Goal: Contribute content

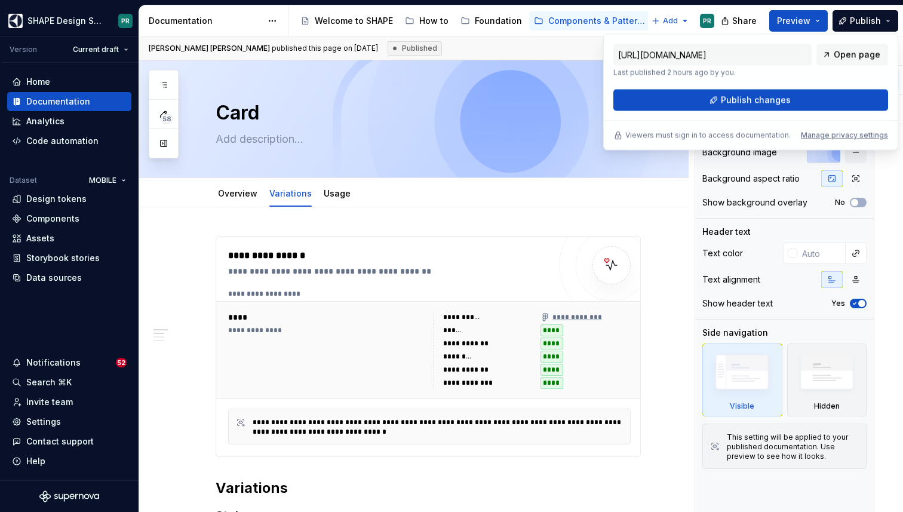
scroll to position [453, 0]
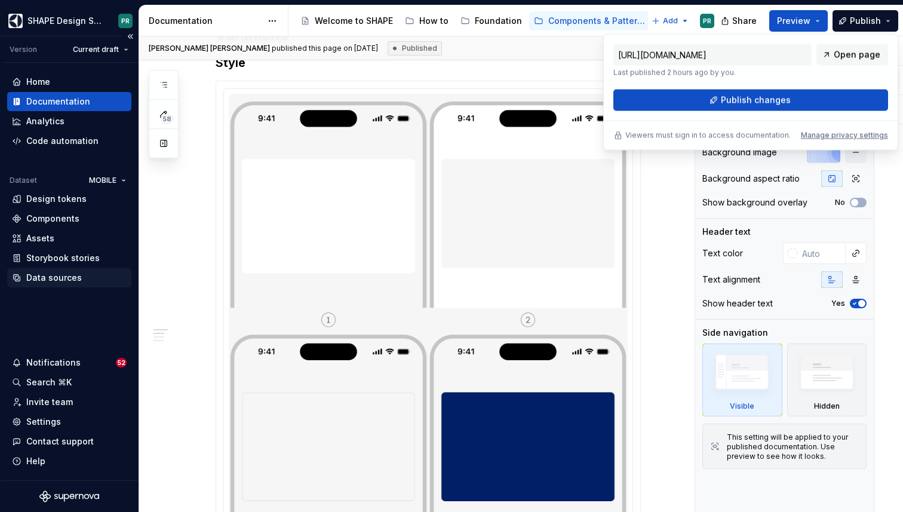
click at [76, 277] on div "Data sources" at bounding box center [54, 278] width 56 height 12
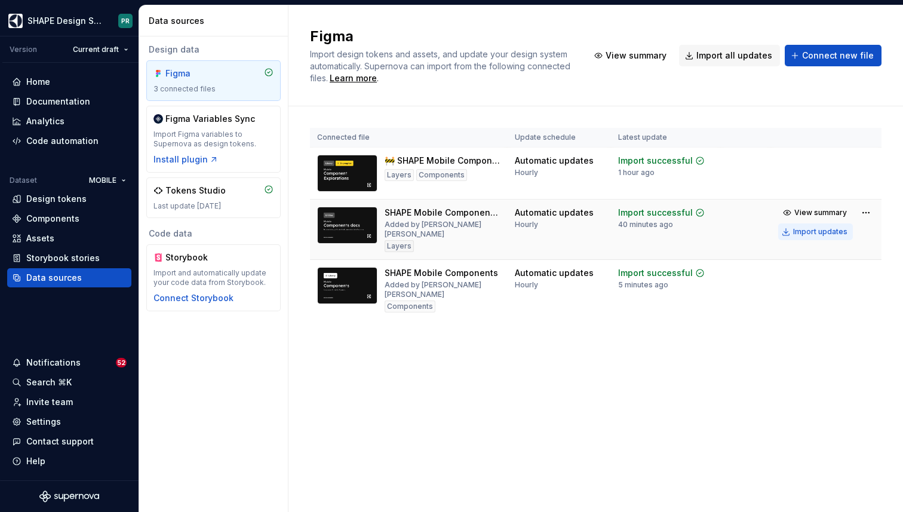
click at [813, 231] on div "Import updates" at bounding box center [820, 232] width 54 height 10
click at [84, 96] on div "Documentation" at bounding box center [58, 102] width 64 height 12
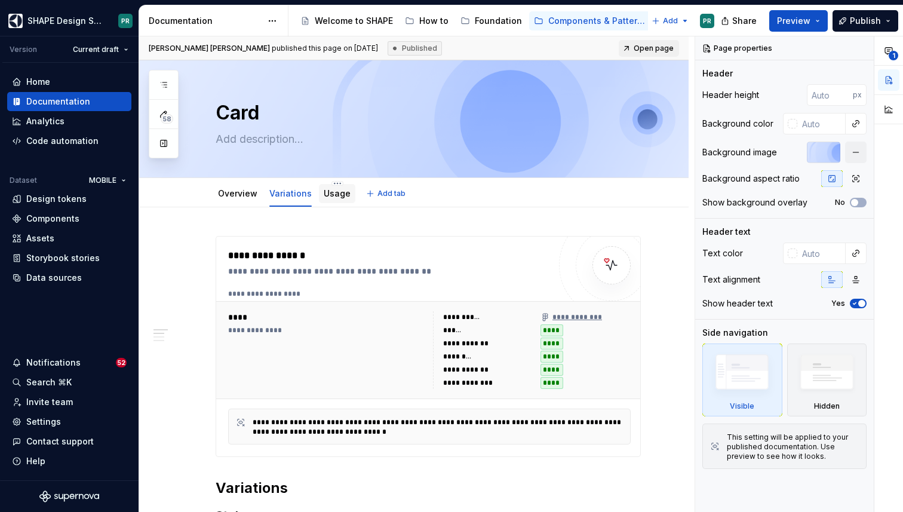
click at [330, 195] on link "Usage" at bounding box center [337, 193] width 27 height 10
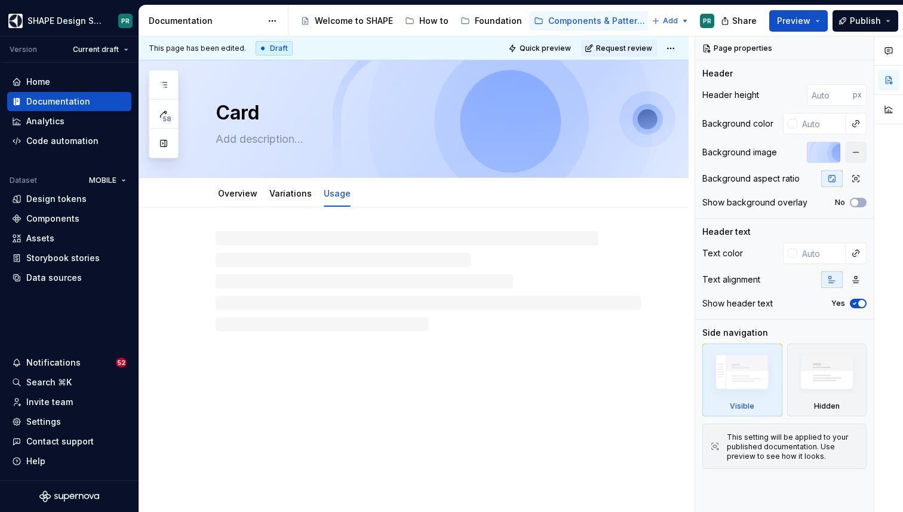
type textarea "*"
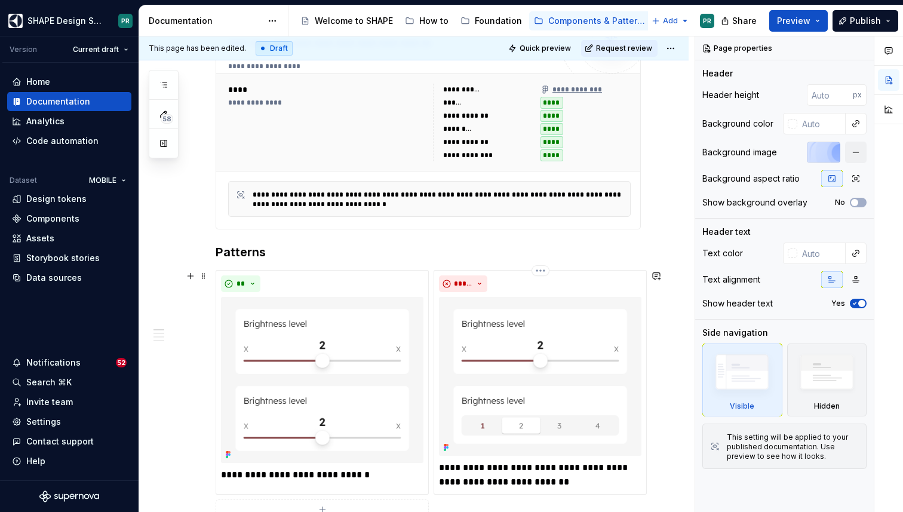
scroll to position [228, 0]
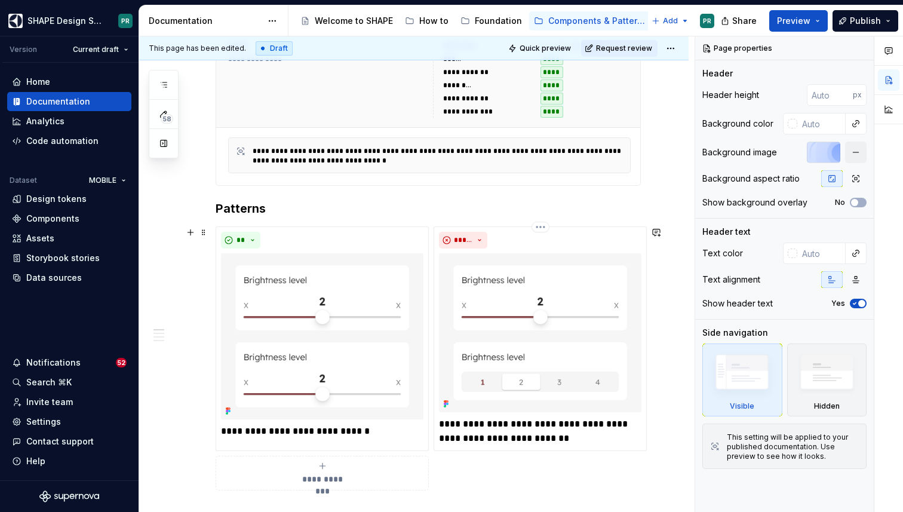
scroll to position [274, 0]
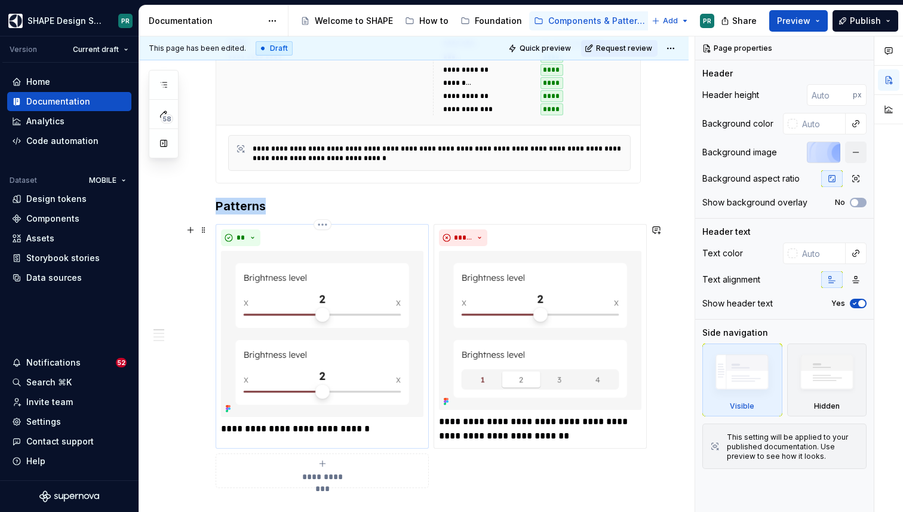
click at [398, 238] on div "**" at bounding box center [322, 237] width 203 height 17
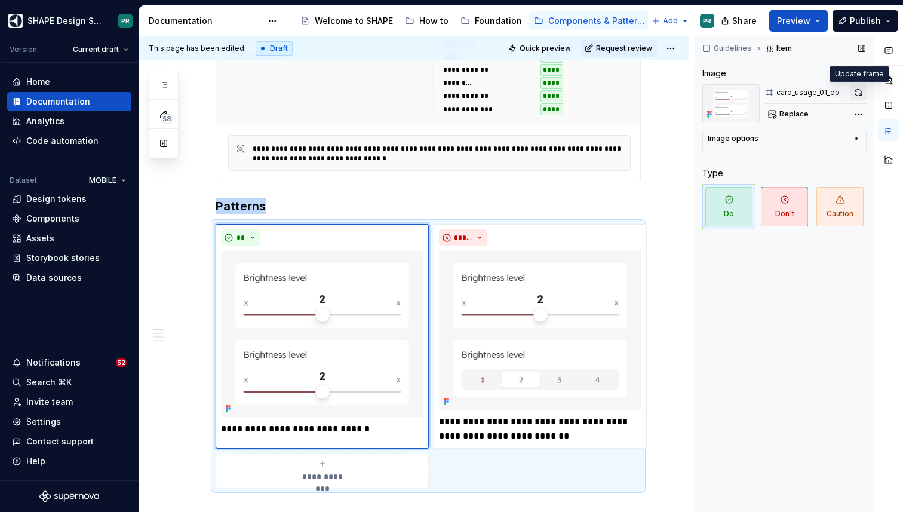
click at [863, 90] on button "button" at bounding box center [858, 92] width 17 height 17
click at [608, 240] on div "*****" at bounding box center [540, 237] width 203 height 17
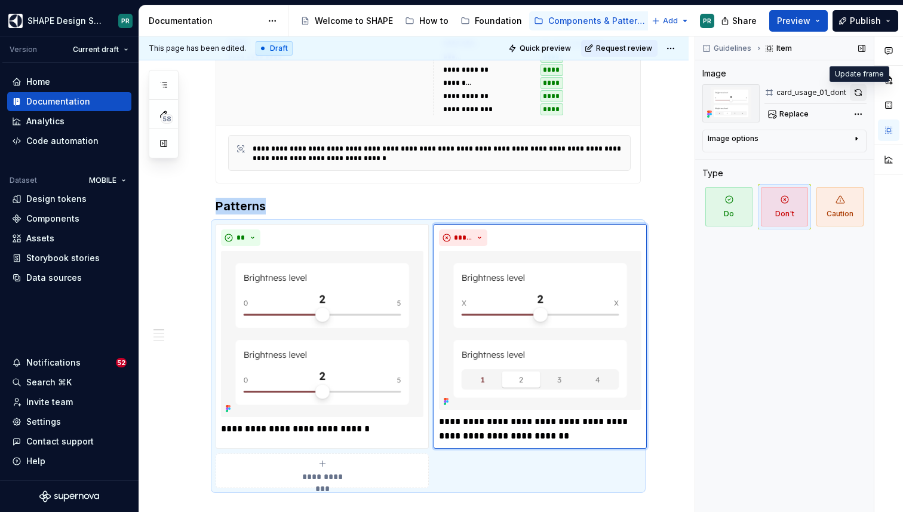
click at [860, 94] on button "button" at bounding box center [858, 92] width 17 height 17
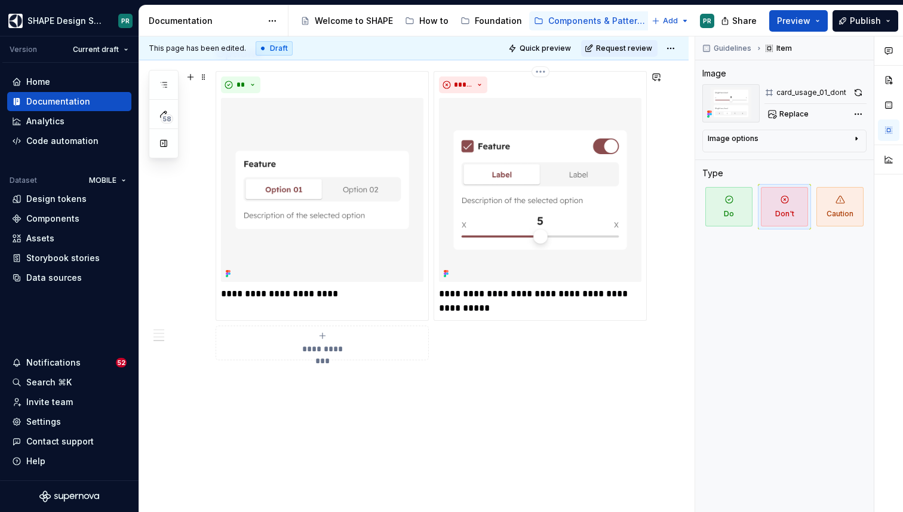
scroll to position [1738, 0]
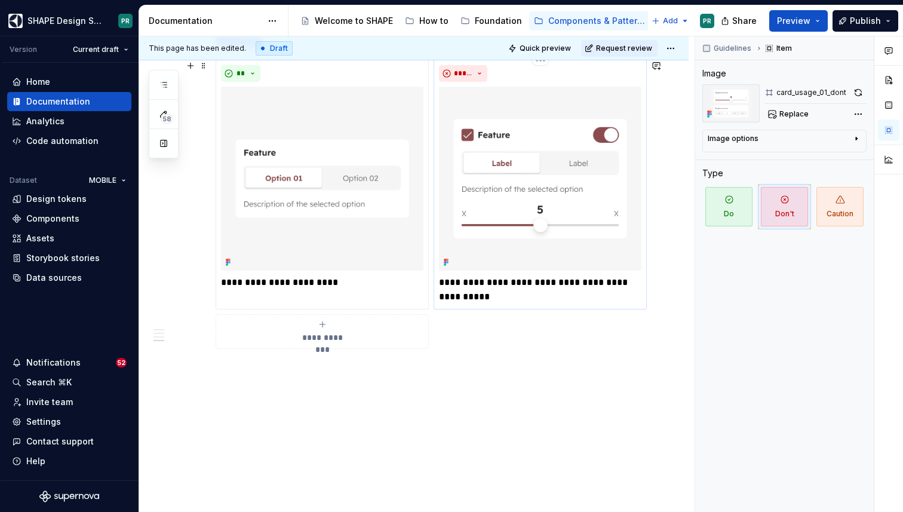
click at [615, 246] on img at bounding box center [540, 179] width 203 height 184
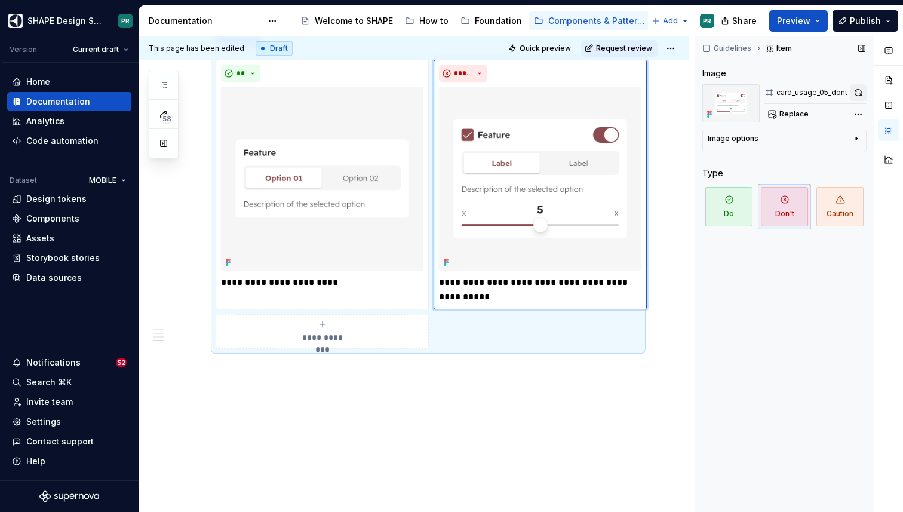
click at [859, 93] on button "button" at bounding box center [858, 92] width 17 height 17
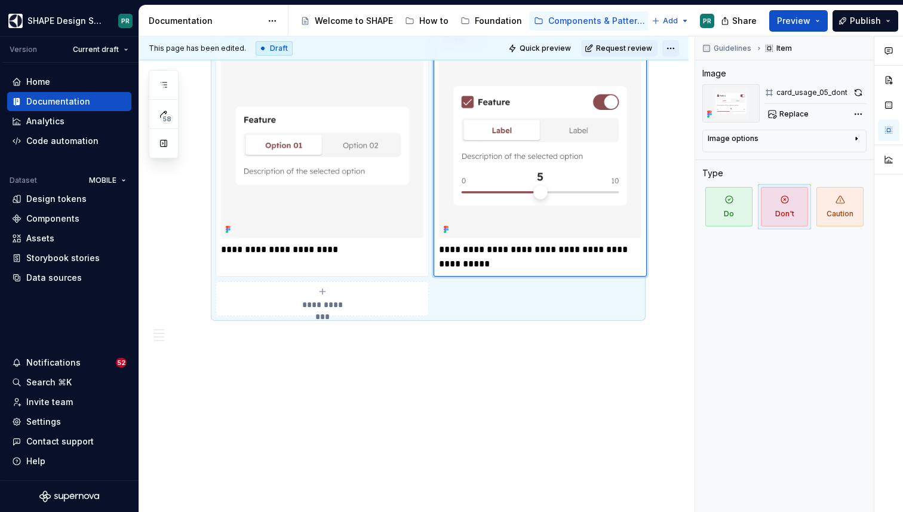
click at [674, 48] on html "SHAPE Design System PR Version Current draft Home Documentation Analytics Code …" at bounding box center [451, 256] width 903 height 512
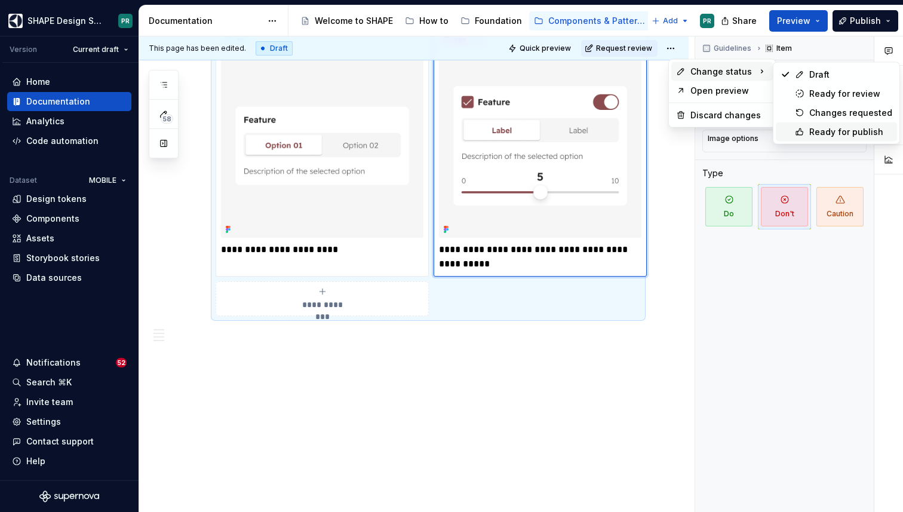
click at [820, 125] on div "Ready for publish" at bounding box center [836, 131] width 121 height 19
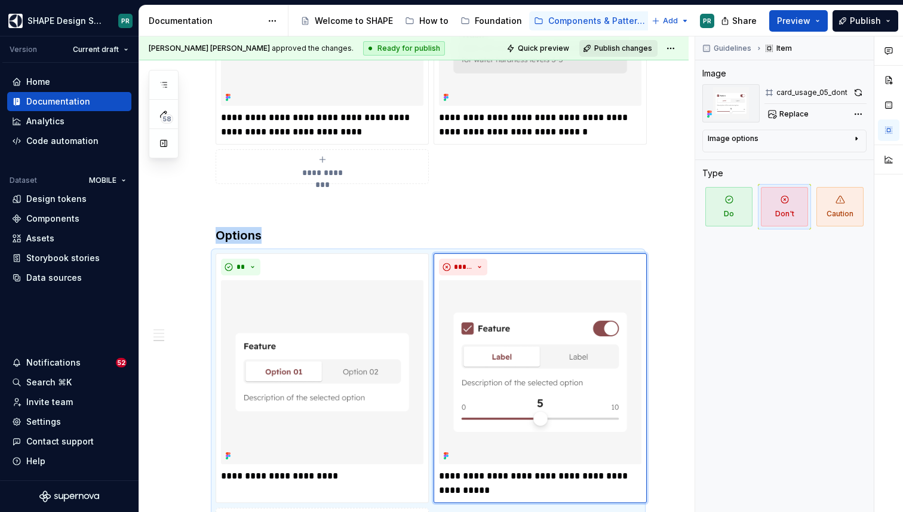
click at [634, 46] on span "Publish changes" at bounding box center [623, 49] width 58 height 10
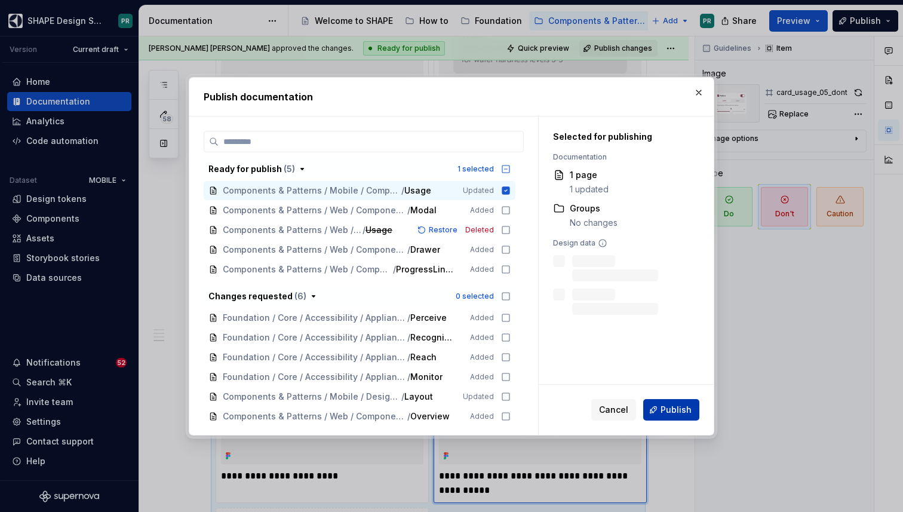
click at [666, 412] on span "Publish" at bounding box center [676, 410] width 31 height 12
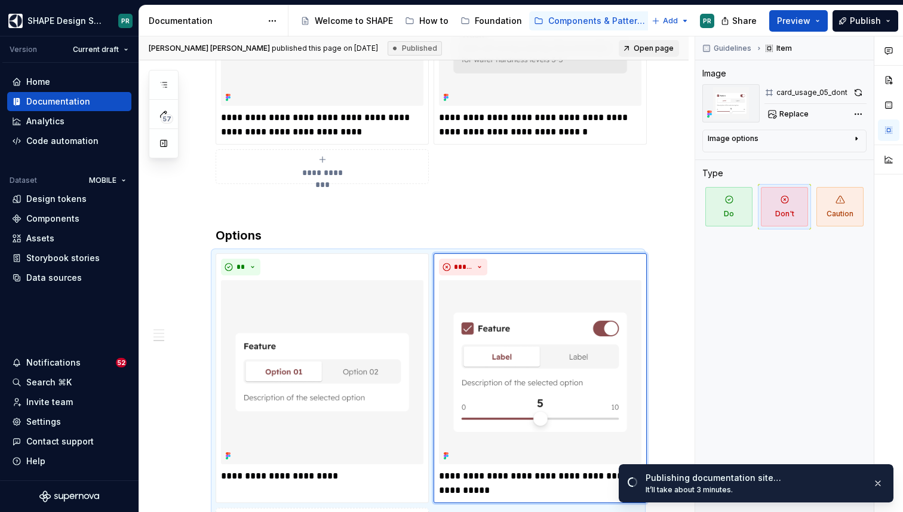
type textarea "*"
